Goal: Task Accomplishment & Management: Complete application form

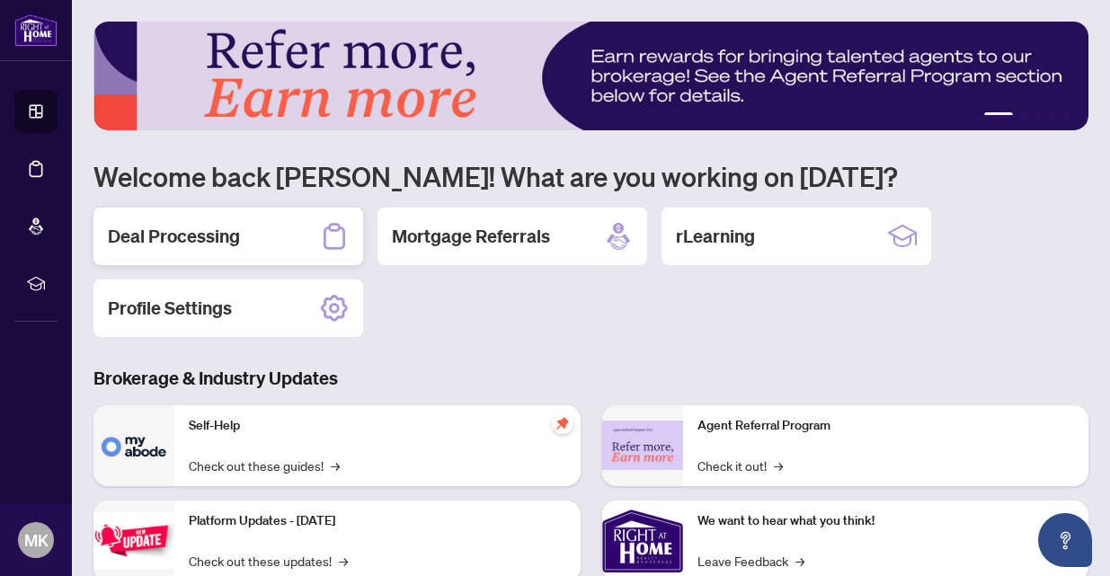
click at [196, 240] on h2 "Deal Processing" at bounding box center [174, 236] width 132 height 25
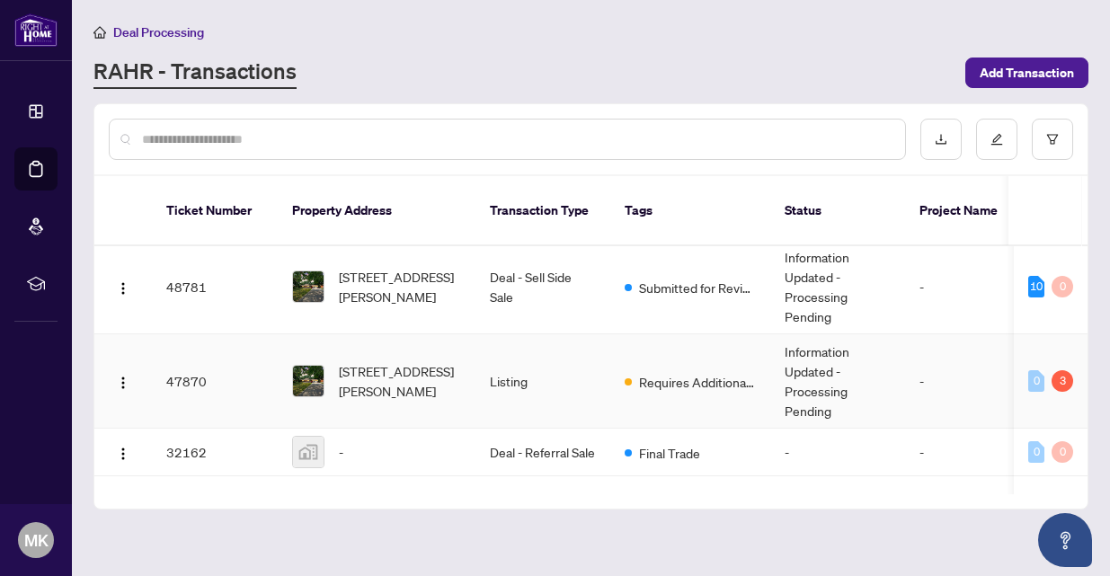
scroll to position [103, 0]
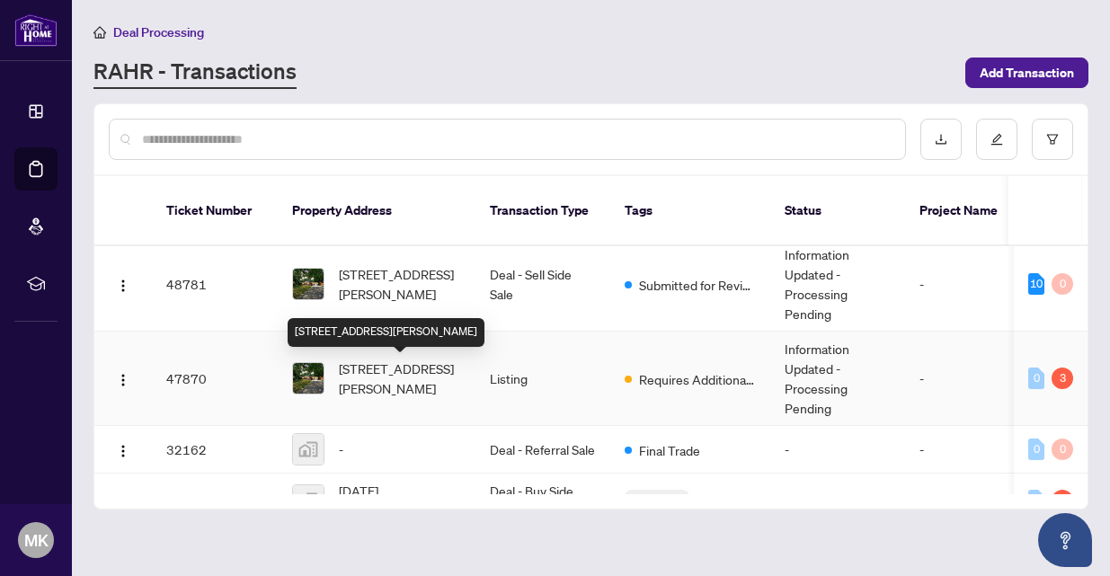
click at [379, 388] on span "[STREET_ADDRESS][PERSON_NAME]" at bounding box center [400, 379] width 122 height 40
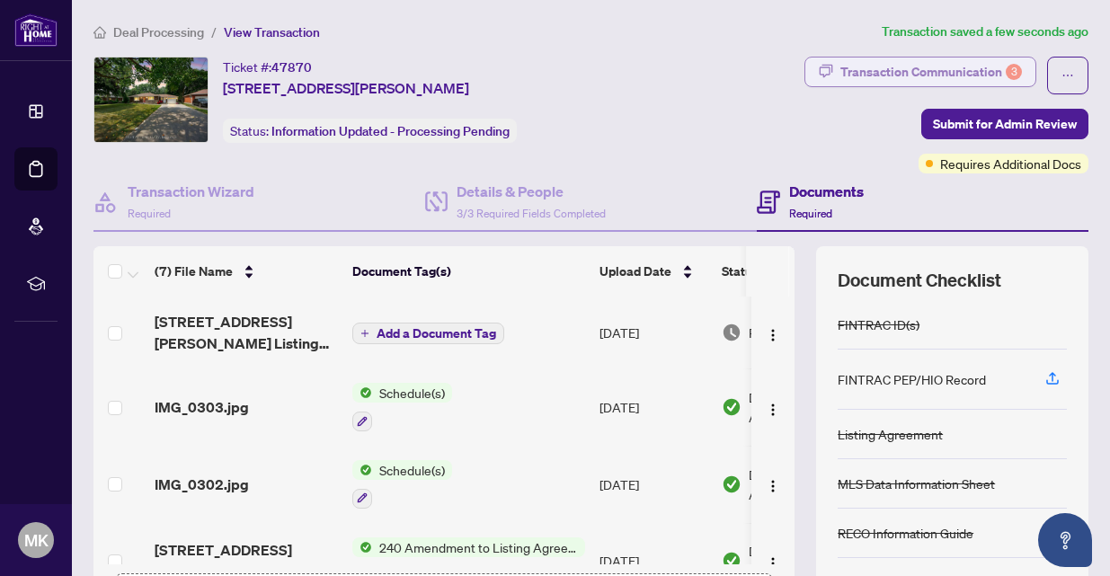
click at [965, 73] on div "Transaction Communication 3" at bounding box center [932, 72] width 182 height 29
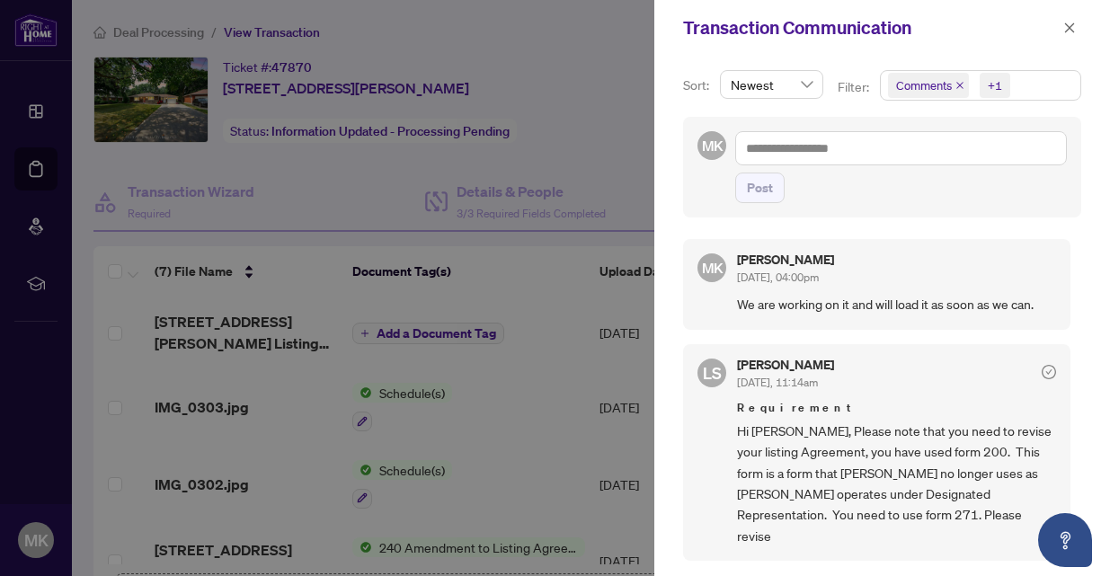
click at [944, 48] on div "Transaction Communication" at bounding box center [883, 28] width 456 height 56
click at [1066, 31] on icon "close" at bounding box center [1070, 28] width 13 height 13
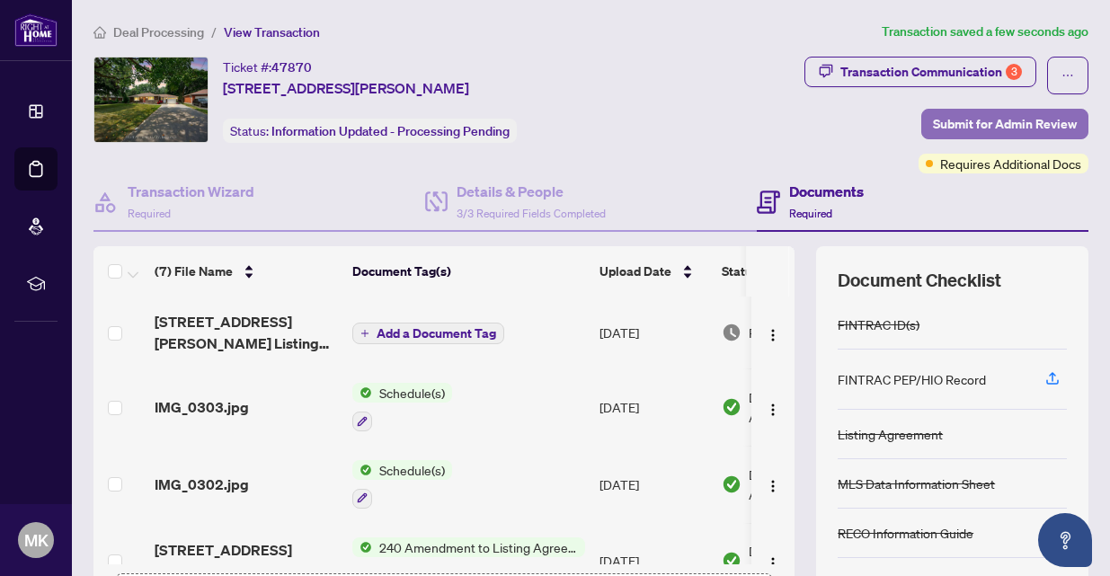
click at [953, 129] on span "Submit for Admin Review" at bounding box center [1005, 124] width 144 height 29
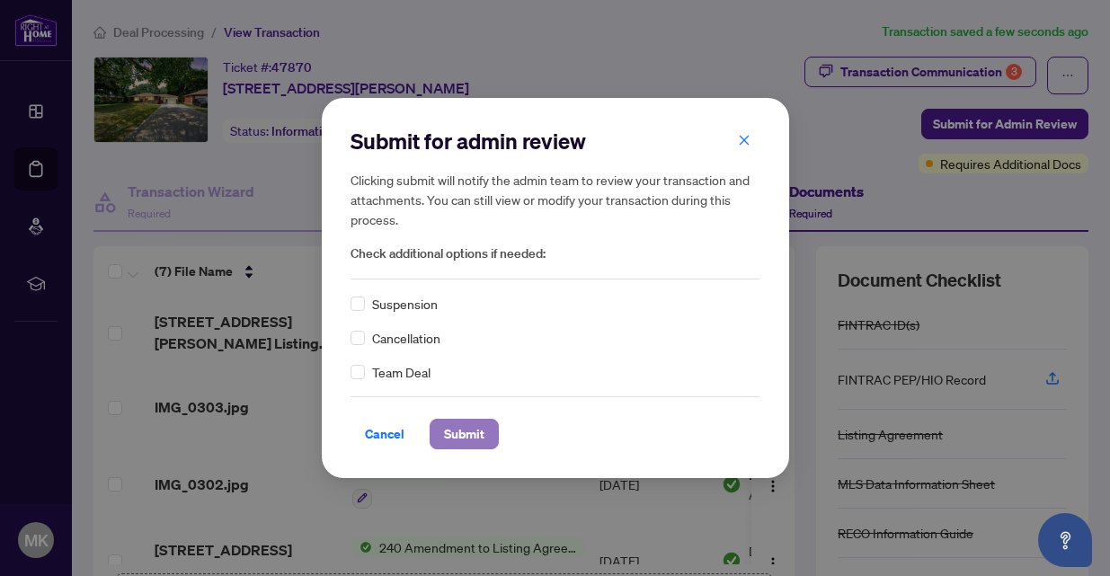
click at [459, 432] on span "Submit" at bounding box center [464, 434] width 40 height 29
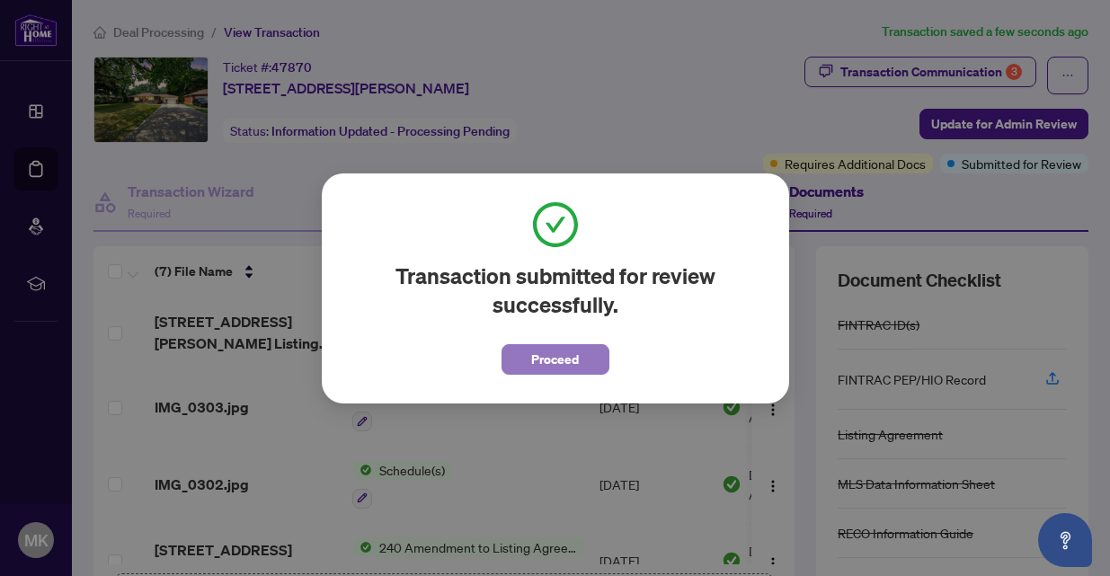
click at [539, 357] on span "Proceed" at bounding box center [555, 359] width 48 height 29
